Goal: Task Accomplishment & Management: Manage account settings

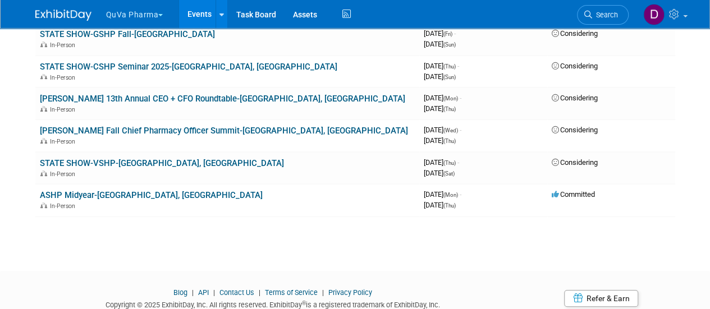
scroll to position [266, 0]
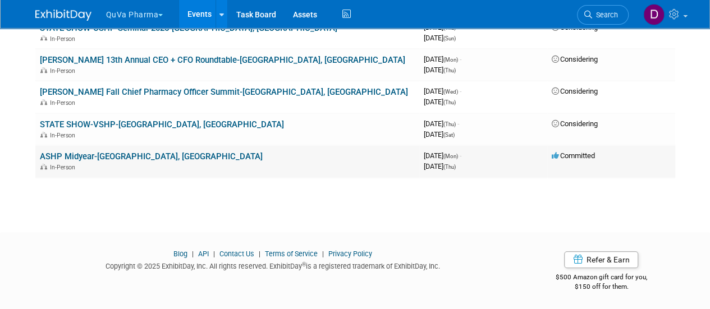
click at [81, 158] on link "ASHP Midyear-[GEOGRAPHIC_DATA], [GEOGRAPHIC_DATA]" at bounding box center [151, 157] width 223 height 10
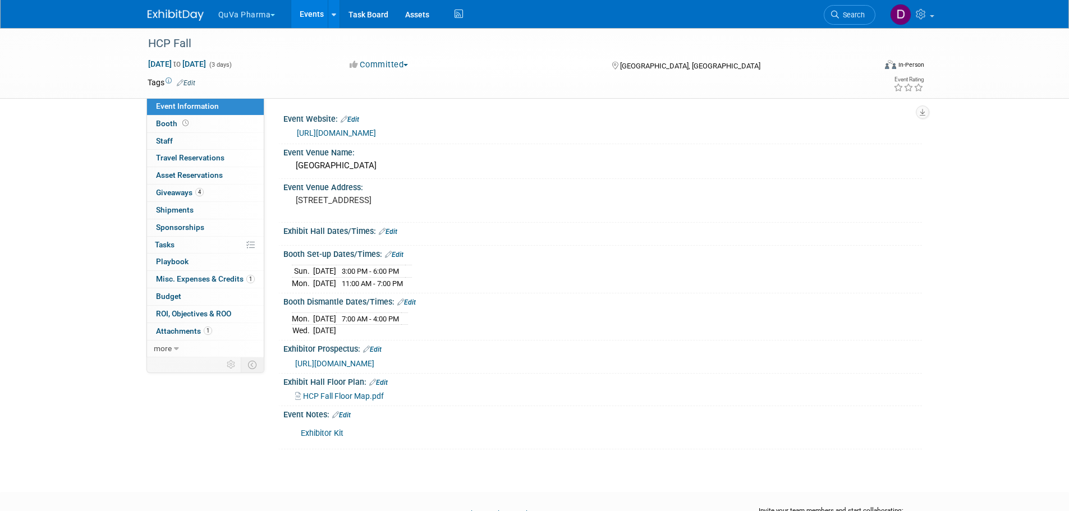
click at [253, 14] on button "QuVa Pharma" at bounding box center [253, 12] width 72 height 25
click at [249, 63] on link "QuVa Pharma" at bounding box center [258, 67] width 80 height 16
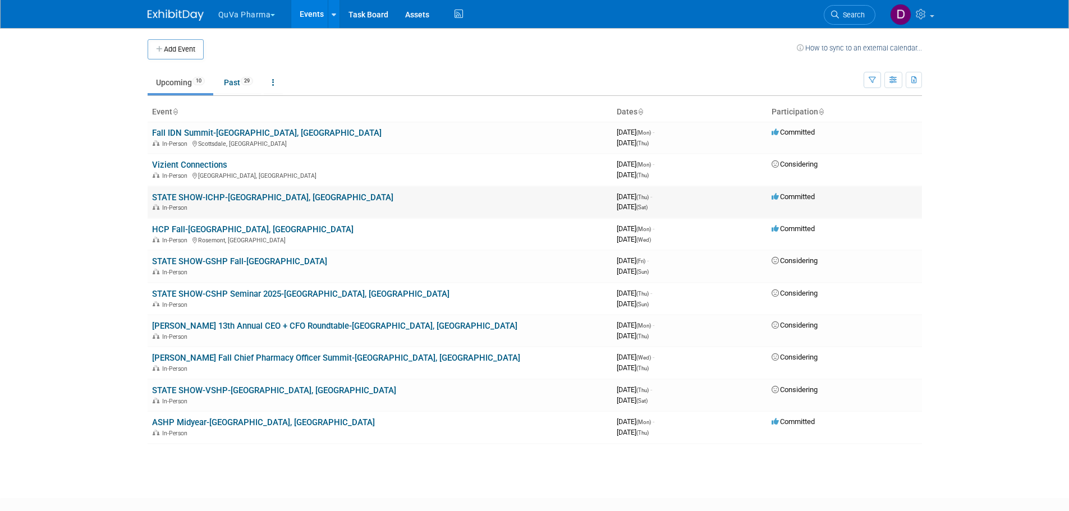
click at [206, 200] on link "STATE SHOW-ICHP-[GEOGRAPHIC_DATA], [GEOGRAPHIC_DATA]" at bounding box center [272, 197] width 241 height 10
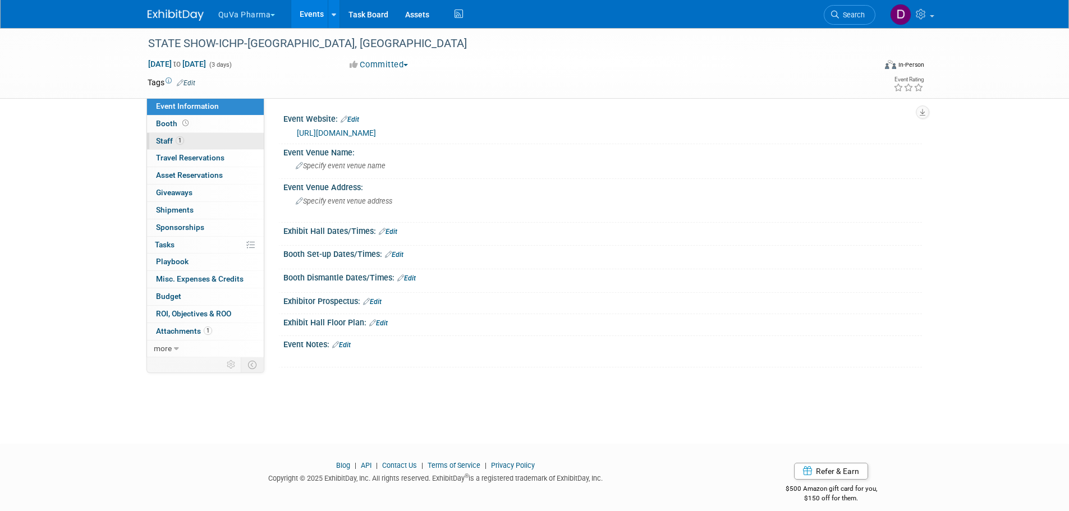
click at [166, 140] on span "Staff 1" at bounding box center [170, 140] width 28 height 9
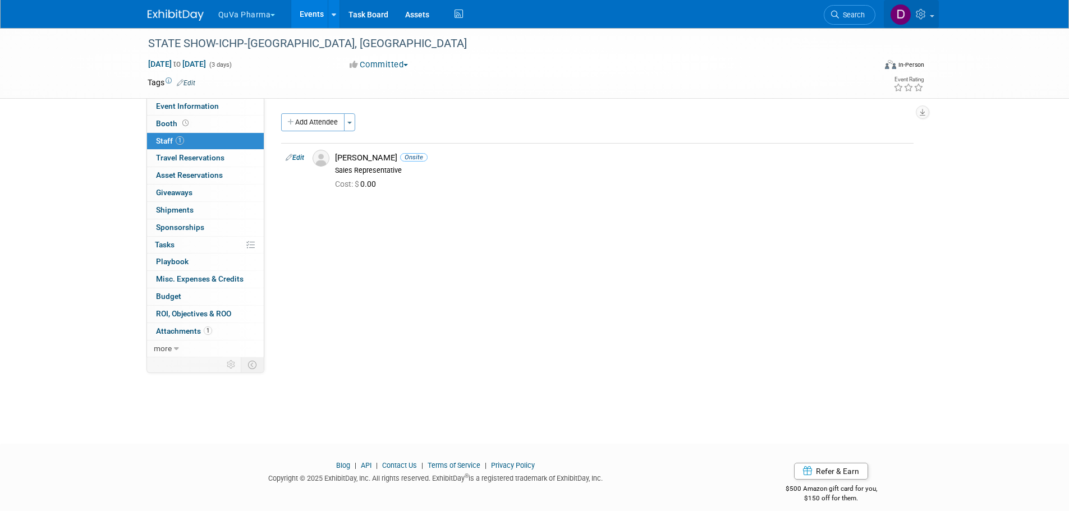
click at [929, 12] on link at bounding box center [911, 14] width 55 height 28
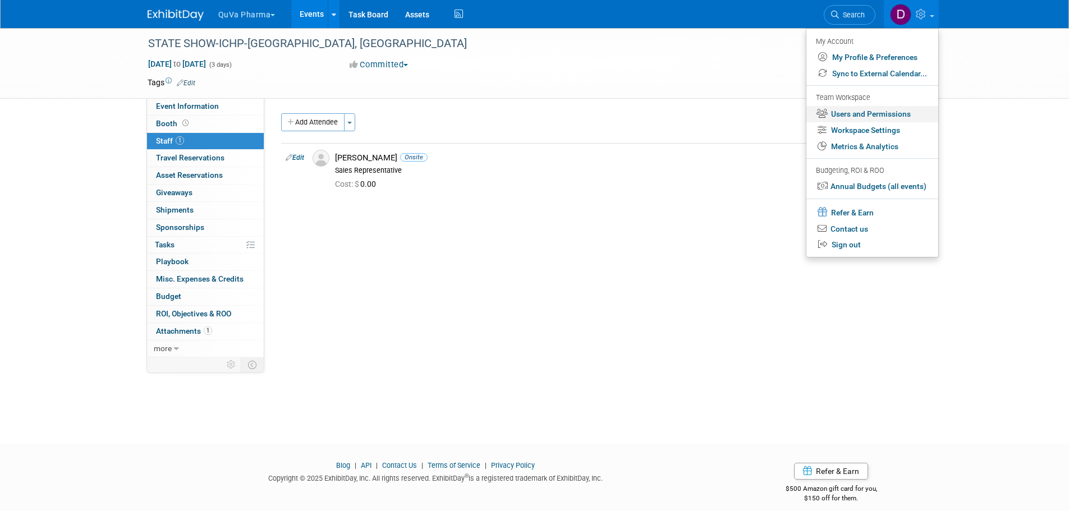
click at [855, 112] on link "Users and Permissions" at bounding box center [872, 114] width 132 height 16
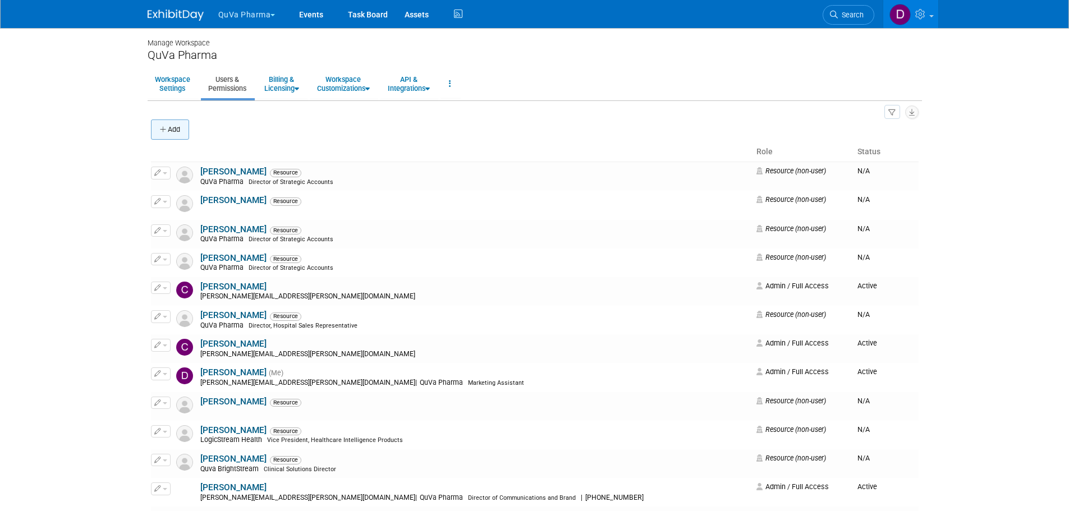
click at [171, 130] on button "Add" at bounding box center [170, 130] width 38 height 20
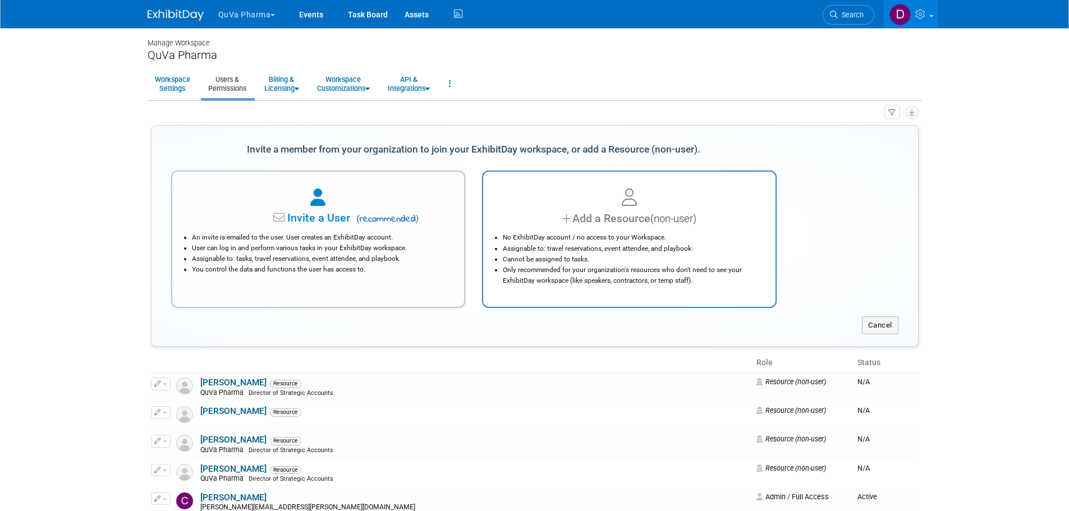
click at [573, 221] on div "Add a Resource (non-user)" at bounding box center [629, 218] width 264 height 16
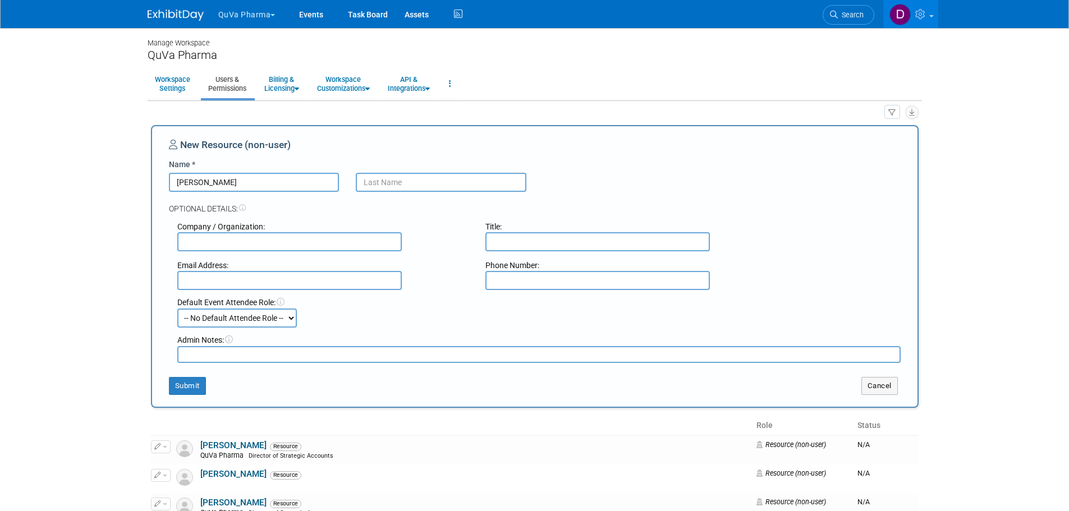
type input "Zachary"
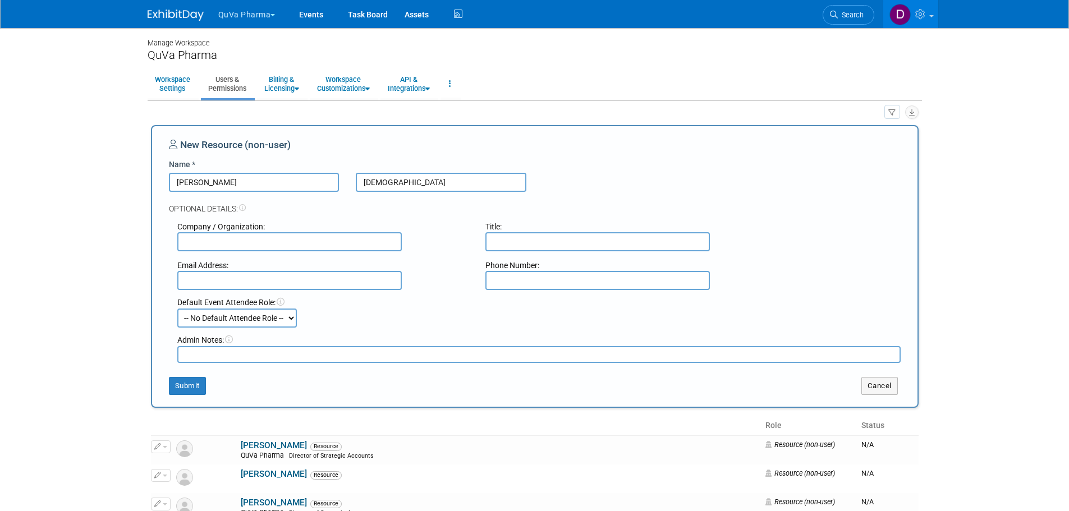
type input "Ishima"
click at [204, 238] on input "text" at bounding box center [289, 241] width 224 height 19
type input "Quva"
type input "o"
type input "Hospital Sales Rep"
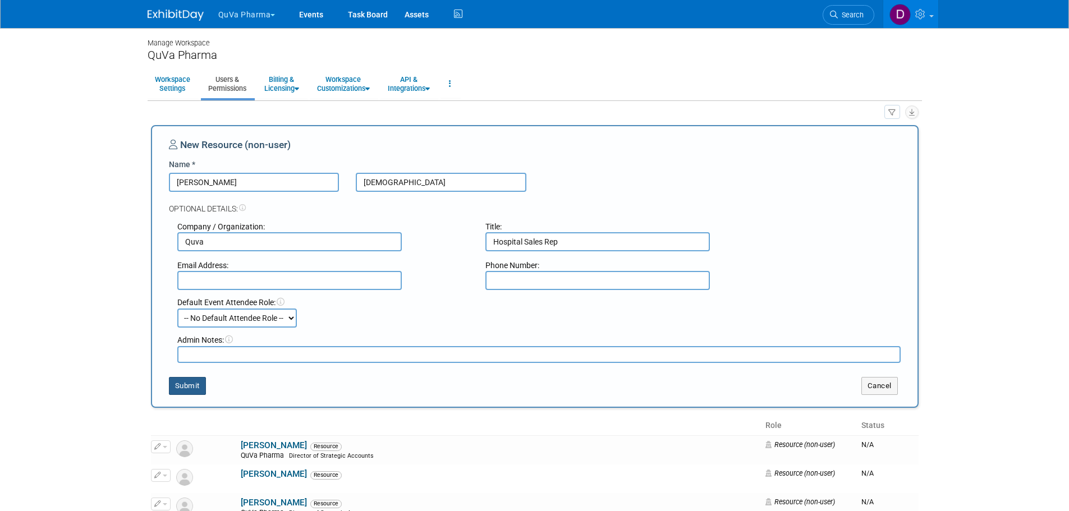
click at [194, 384] on button "Submit" at bounding box center [187, 386] width 37 height 18
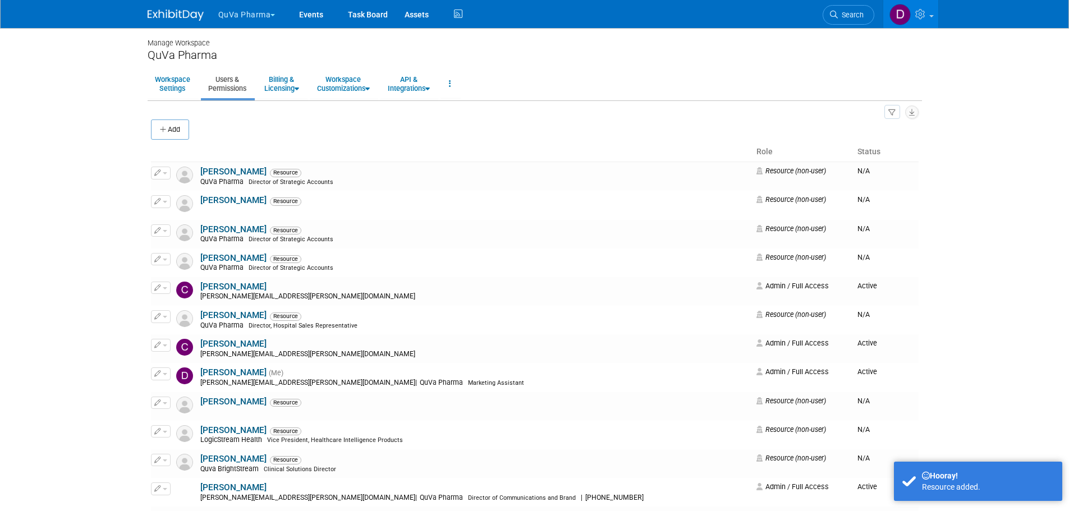
click at [237, 12] on button "QuVa Pharma" at bounding box center [253, 12] width 72 height 25
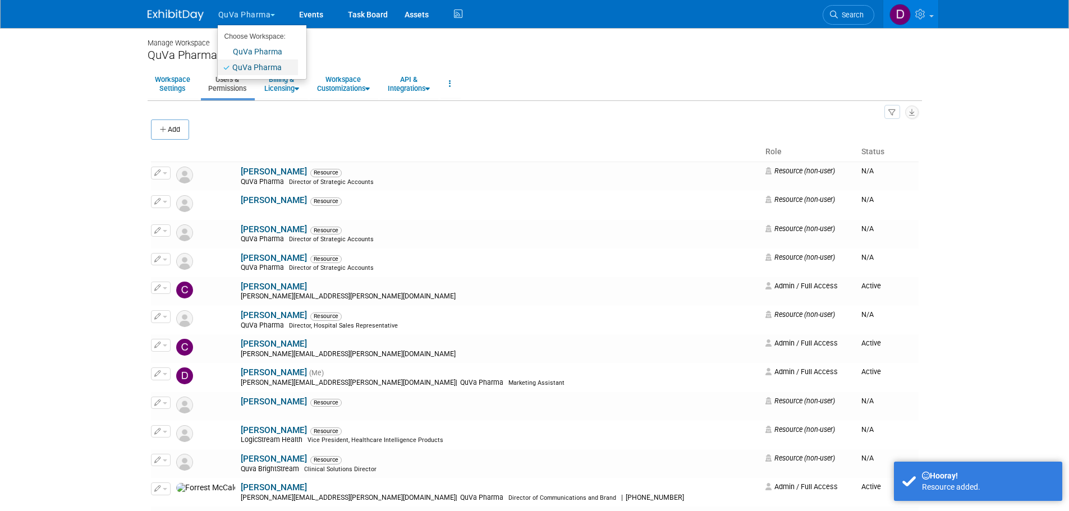
click at [246, 64] on link "QuVa Pharma" at bounding box center [258, 67] width 80 height 16
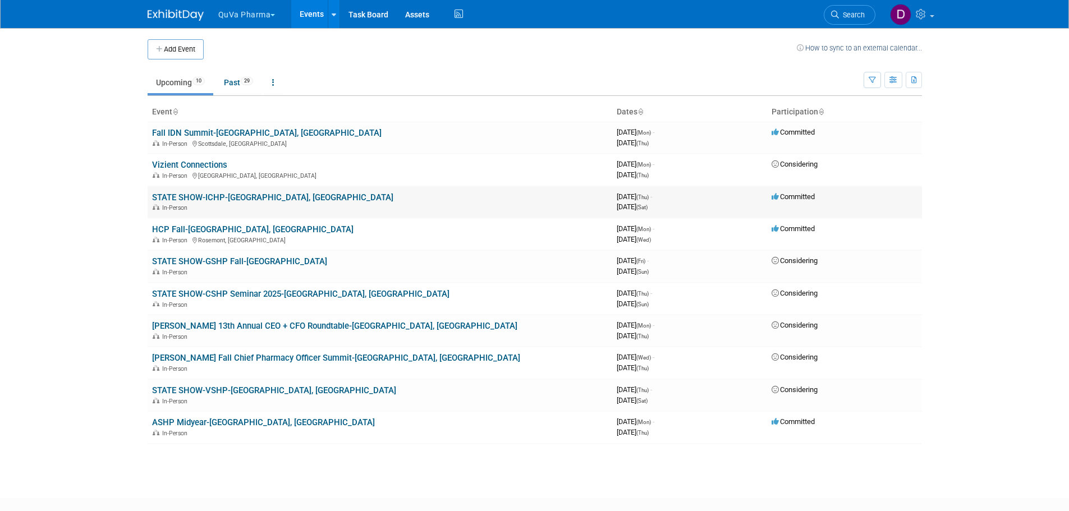
click at [215, 196] on link "STATE SHOW-ICHP-Oakbrook Terrace, IL" at bounding box center [272, 197] width 241 height 10
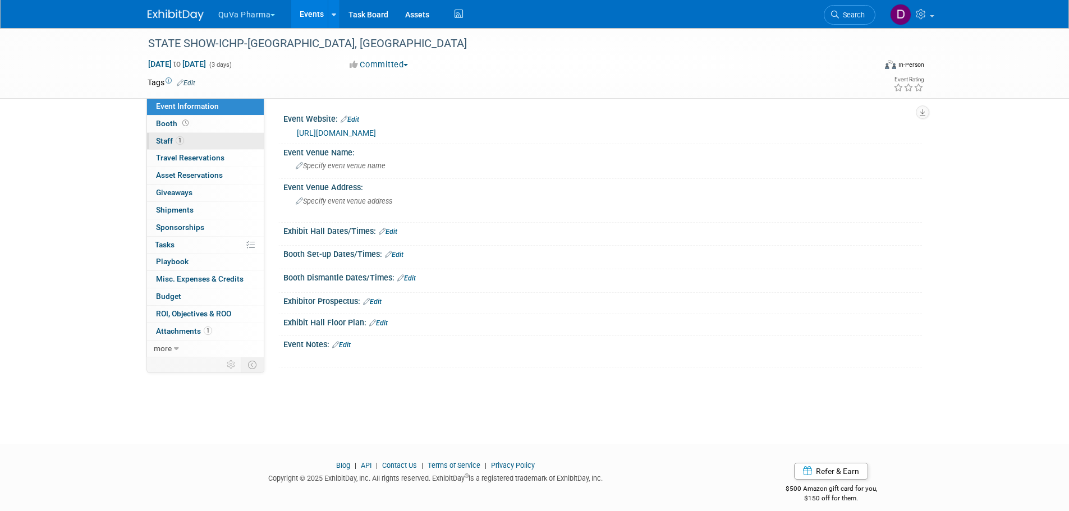
click at [162, 137] on span "Staff 1" at bounding box center [170, 140] width 28 height 9
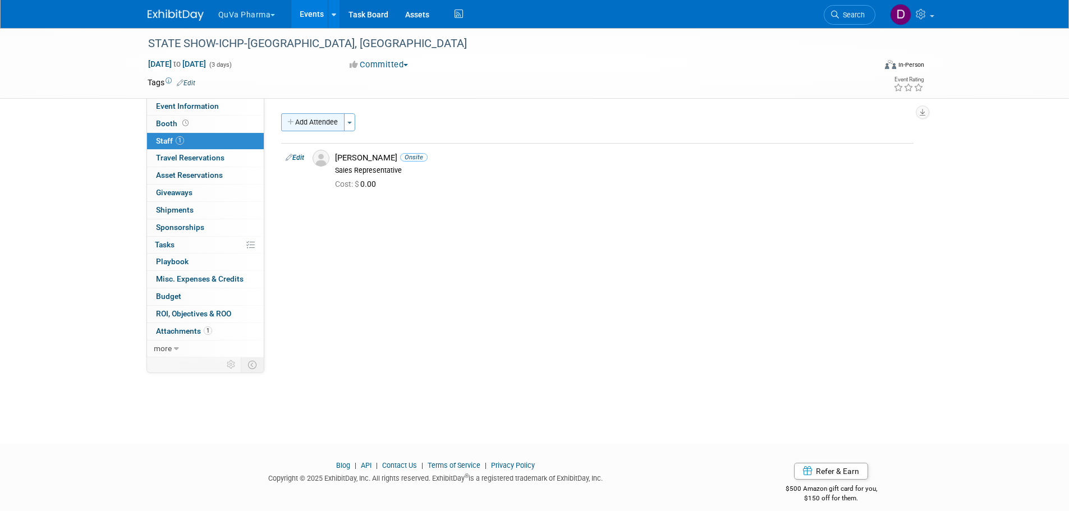
click at [309, 121] on button "Add Attendee" at bounding box center [312, 122] width 63 height 18
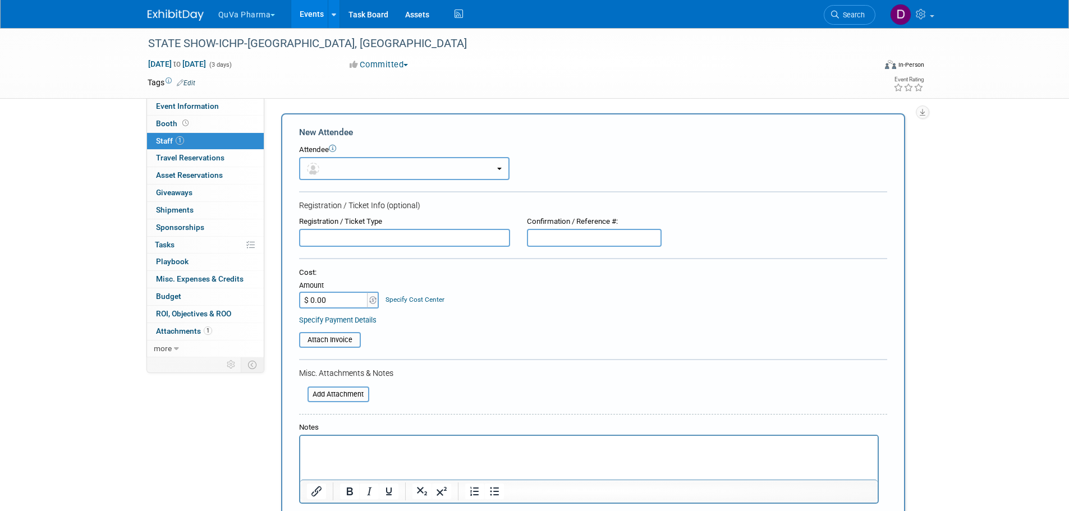
click at [364, 170] on button "button" at bounding box center [404, 168] width 210 height 23
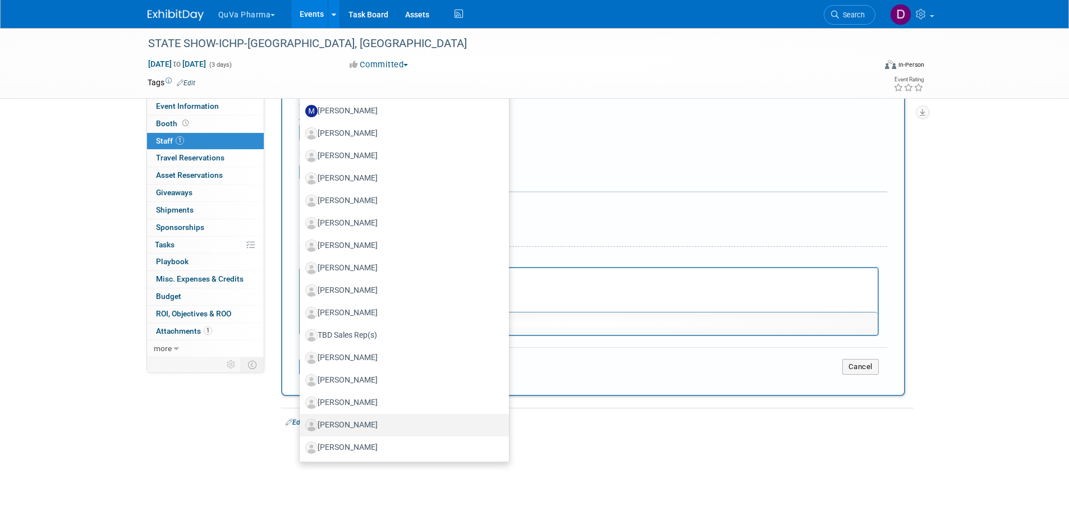
scroll to position [168, 0]
click at [328, 449] on label "[PERSON_NAME]" at bounding box center [401, 447] width 192 height 18
click at [301, 449] on input "[PERSON_NAME]" at bounding box center [297, 445] width 7 height 7
select select "e3fe989e-36e1-4a5a-8ac4-e3ffec995db0"
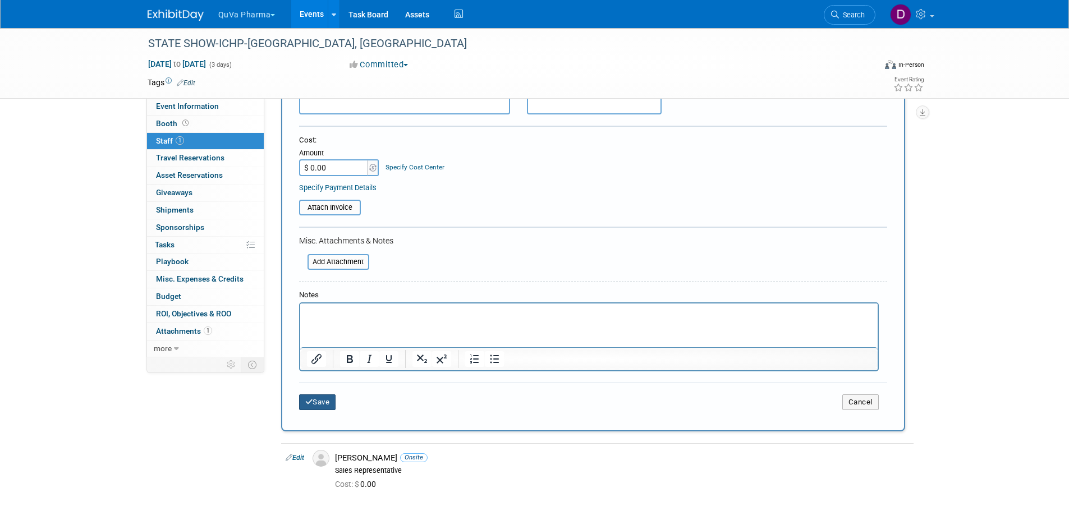
click at [319, 404] on button "Save" at bounding box center [317, 402] width 37 height 16
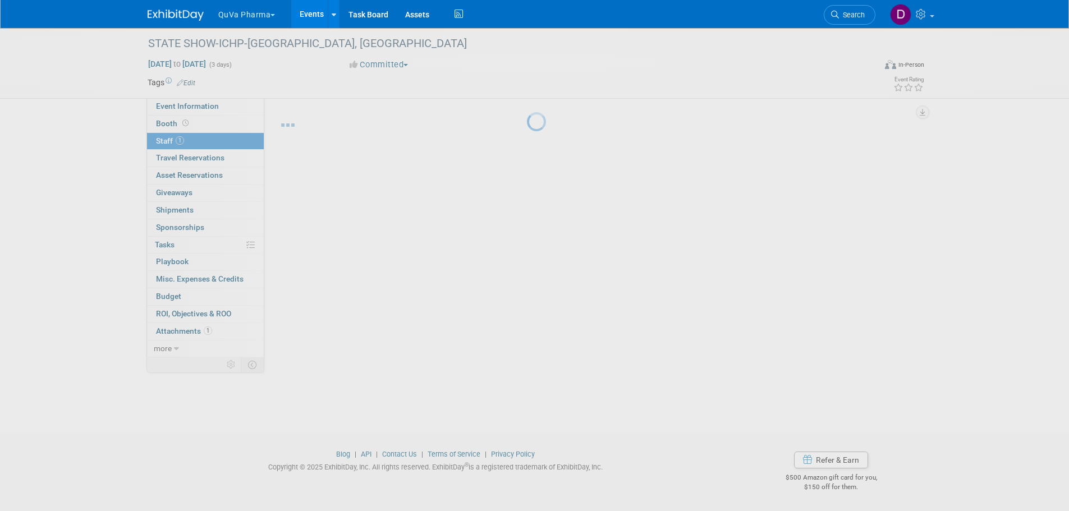
scroll to position [11, 0]
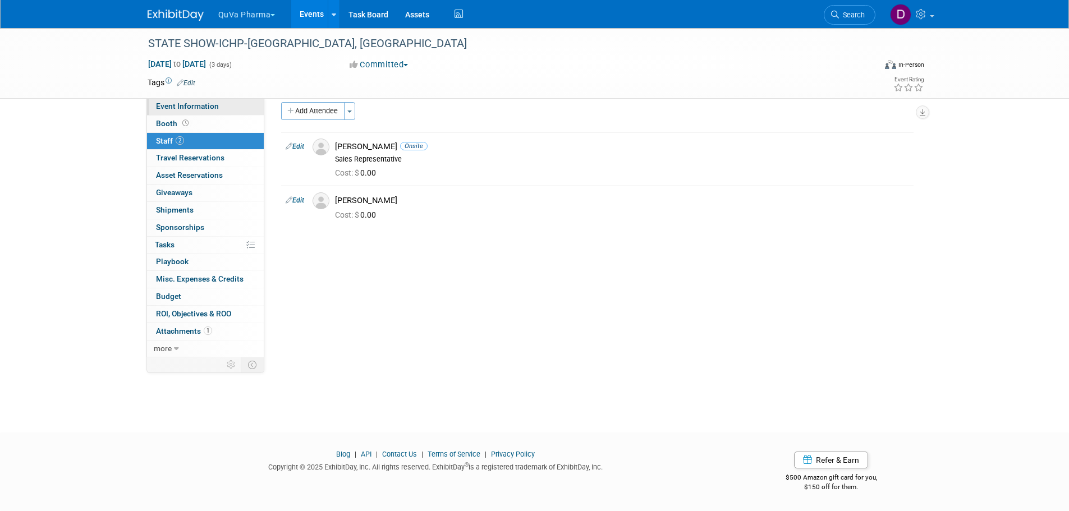
click at [191, 105] on span "Event Information" at bounding box center [187, 106] width 63 height 9
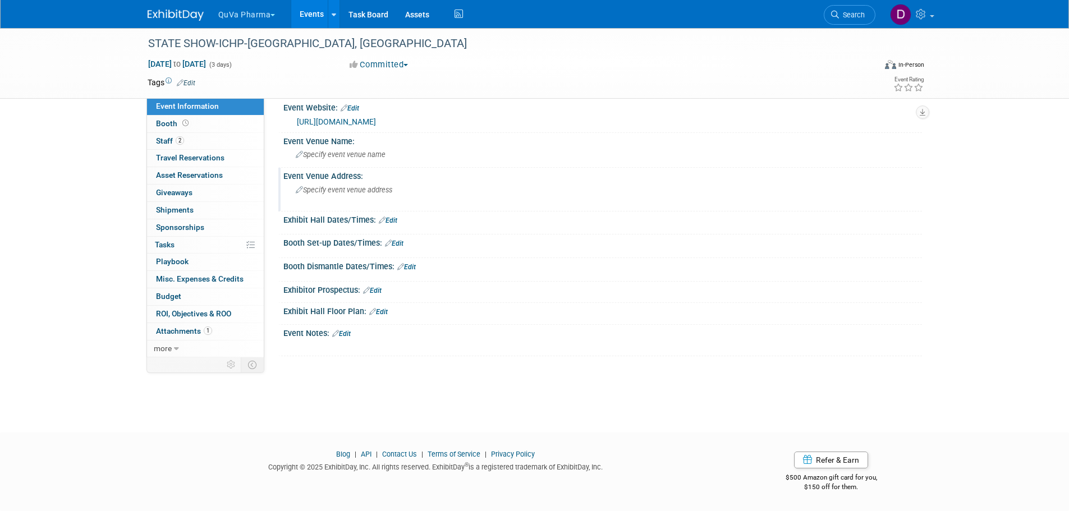
scroll to position [0, 0]
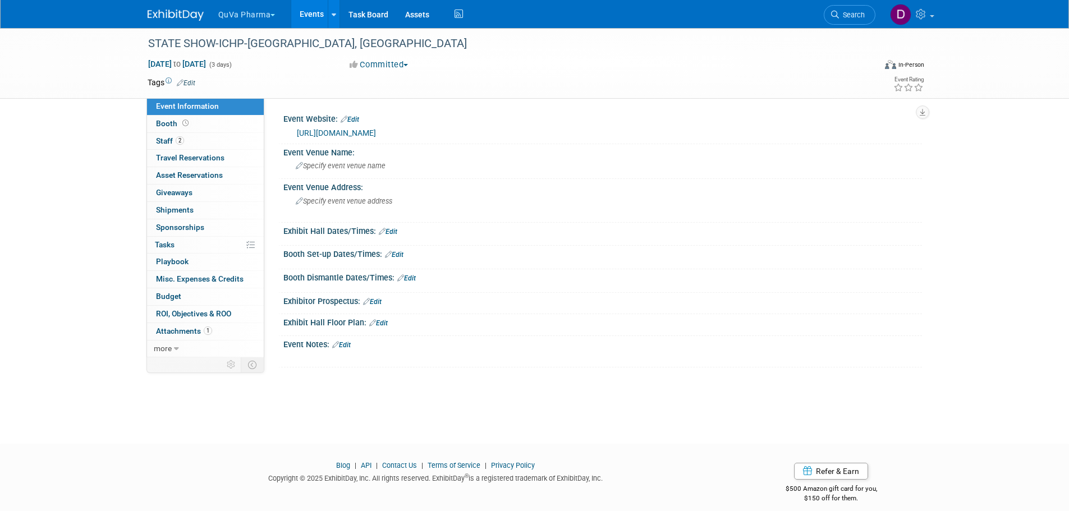
click at [176, 13] on img at bounding box center [176, 15] width 56 height 11
